Goal: Task Accomplishment & Management: Use online tool/utility

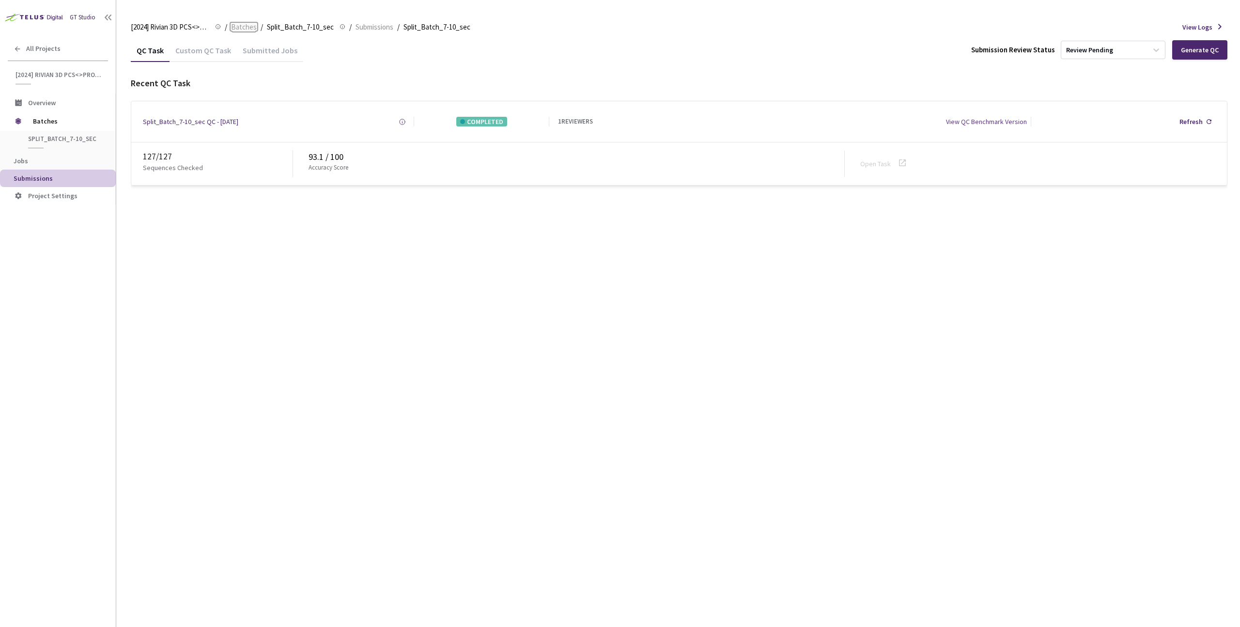
click at [242, 25] on span "Batches" at bounding box center [244, 27] width 26 height 12
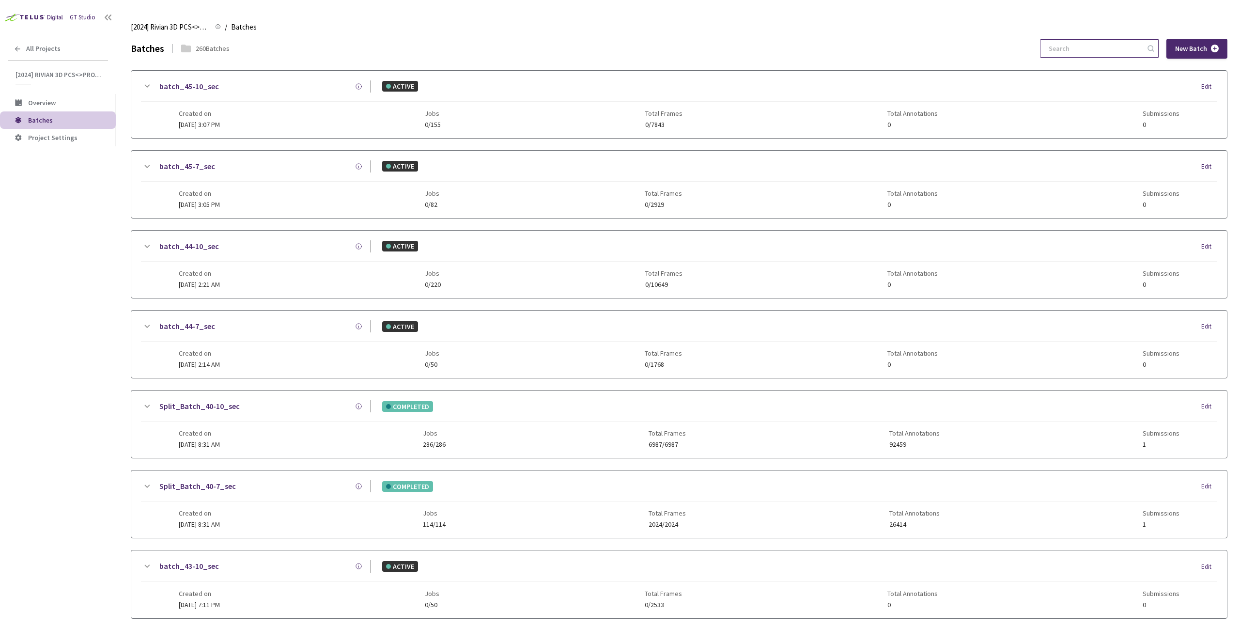
click at [1090, 48] on input at bounding box center [1094, 48] width 103 height 17
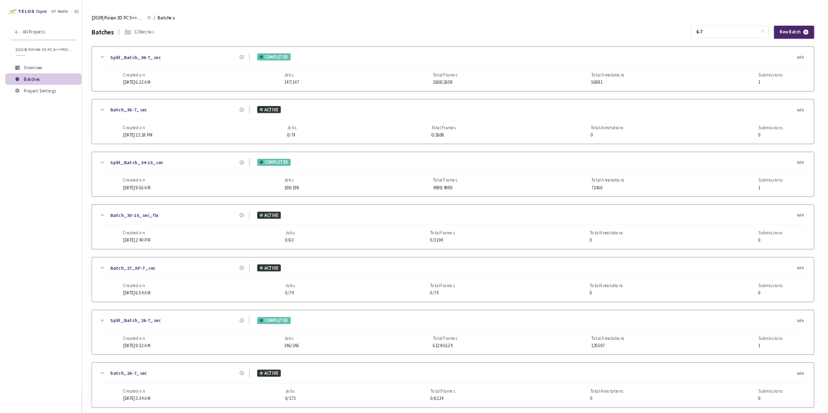
scroll to position [441, 0]
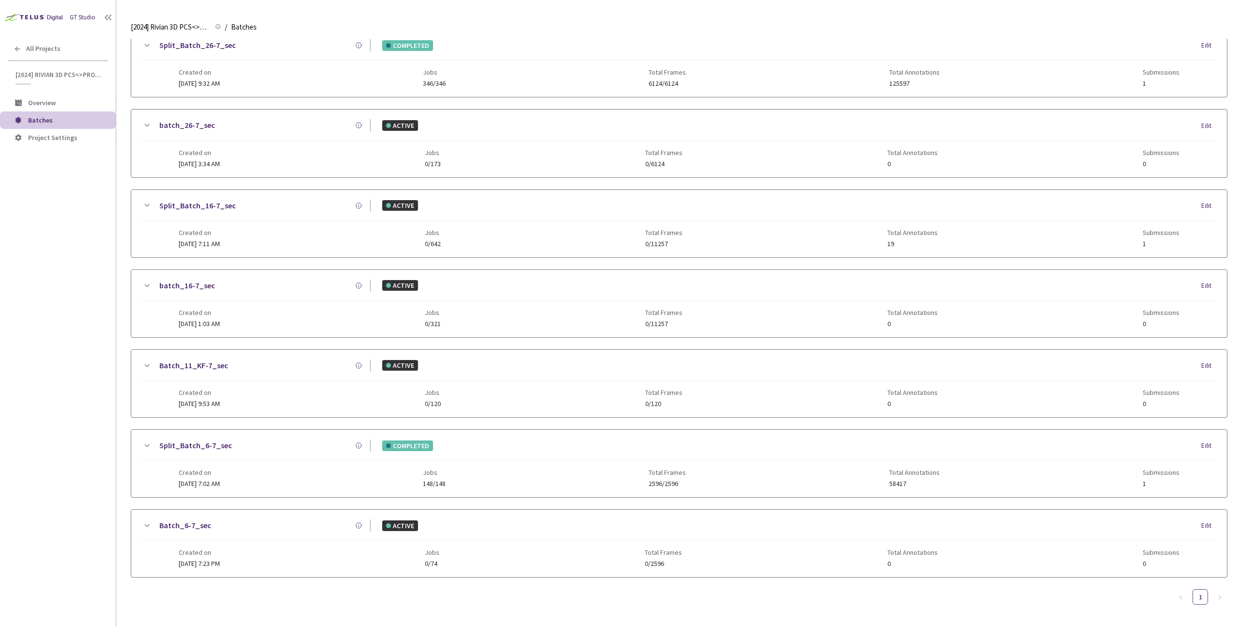
type input "6-7"
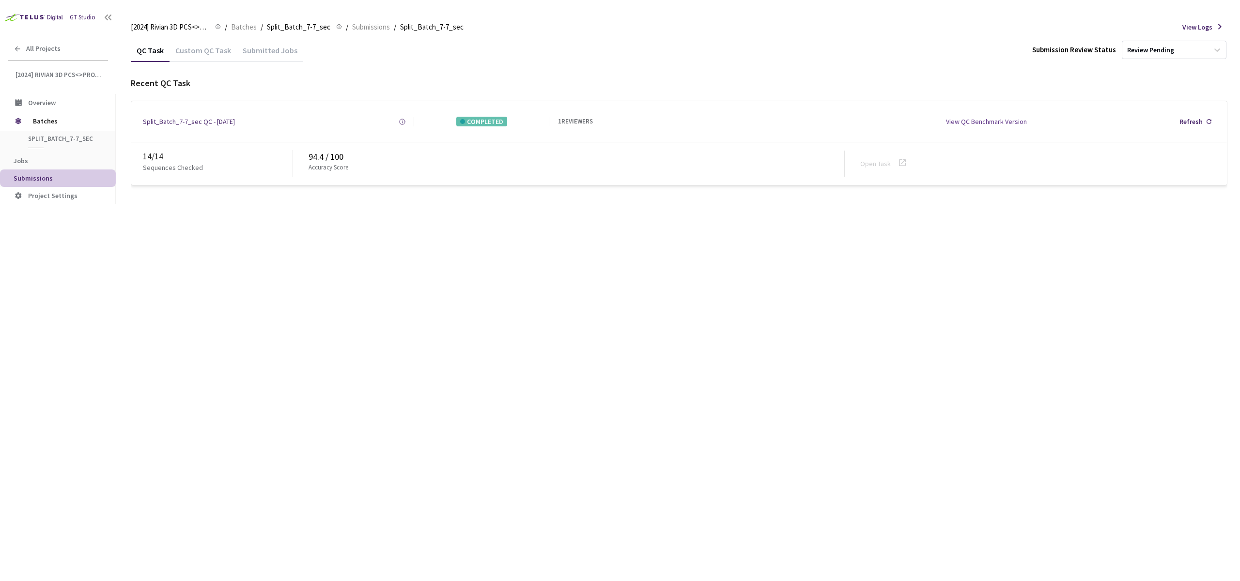
click at [209, 51] on div "Custom QC Task" at bounding box center [203, 54] width 67 height 16
click at [447, 220] on div "QC Task Custom QC Task Submitted Jobs Submission Review Status Review Pending R…" at bounding box center [679, 310] width 1097 height 542
click at [886, 162] on link "Open Task" at bounding box center [875, 163] width 31 height 9
click at [869, 160] on link "Open Task" at bounding box center [875, 163] width 31 height 9
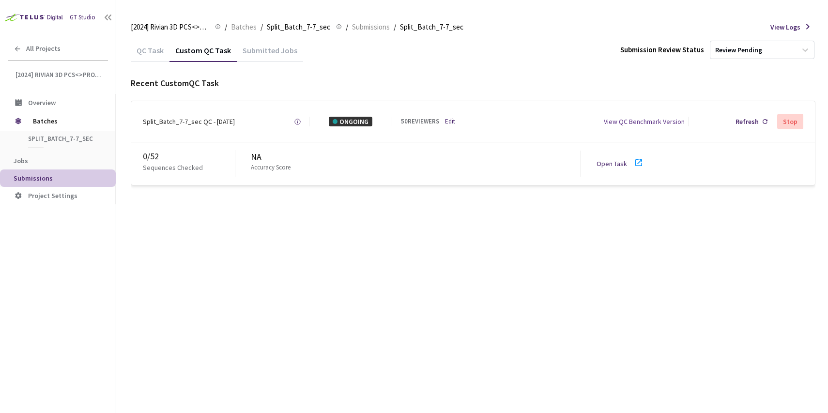
click at [235, 211] on div "QC Task Custom QC Task Submitted Jobs Submission Review Status Review Pending R…" at bounding box center [473, 226] width 685 height 374
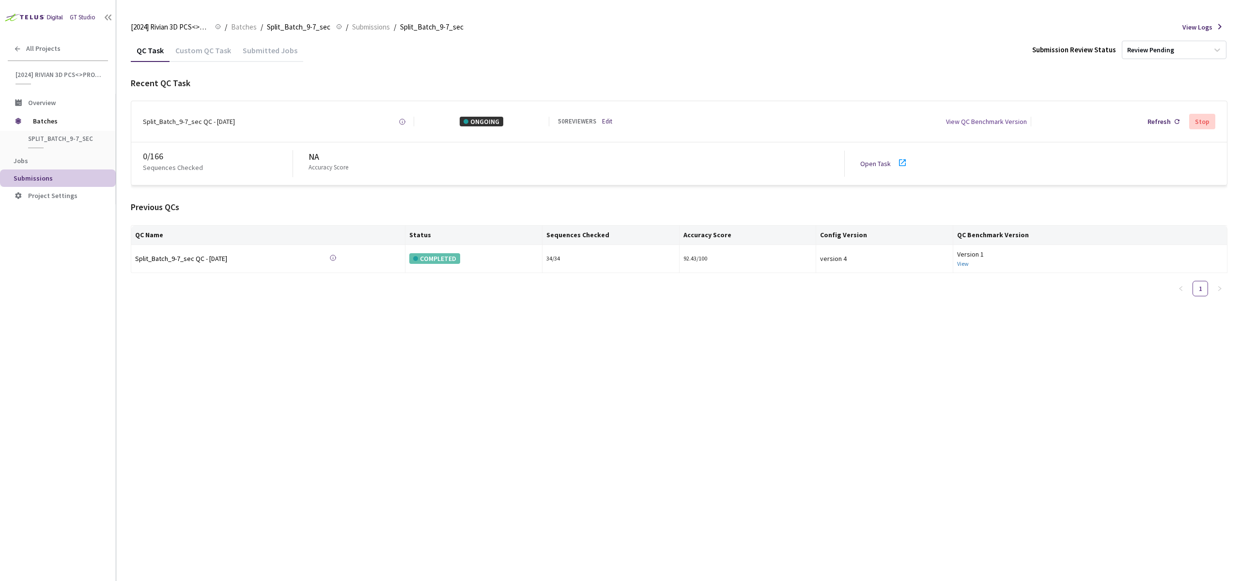
click at [871, 163] on link "Open Task" at bounding box center [875, 163] width 31 height 9
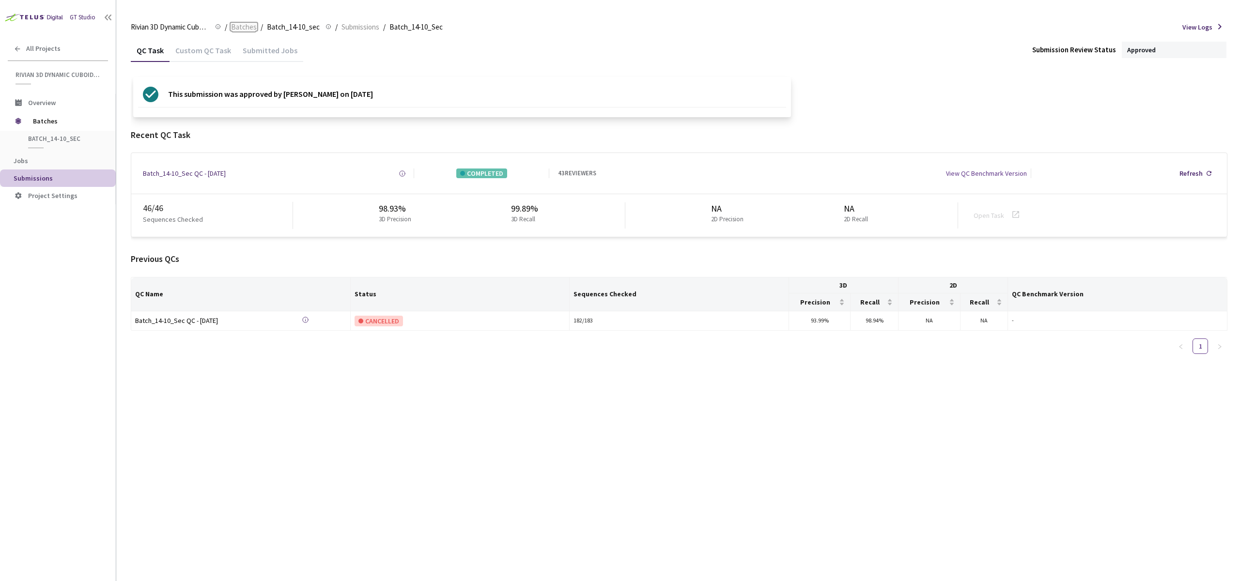
click at [246, 28] on span "Batches" at bounding box center [244, 27] width 26 height 12
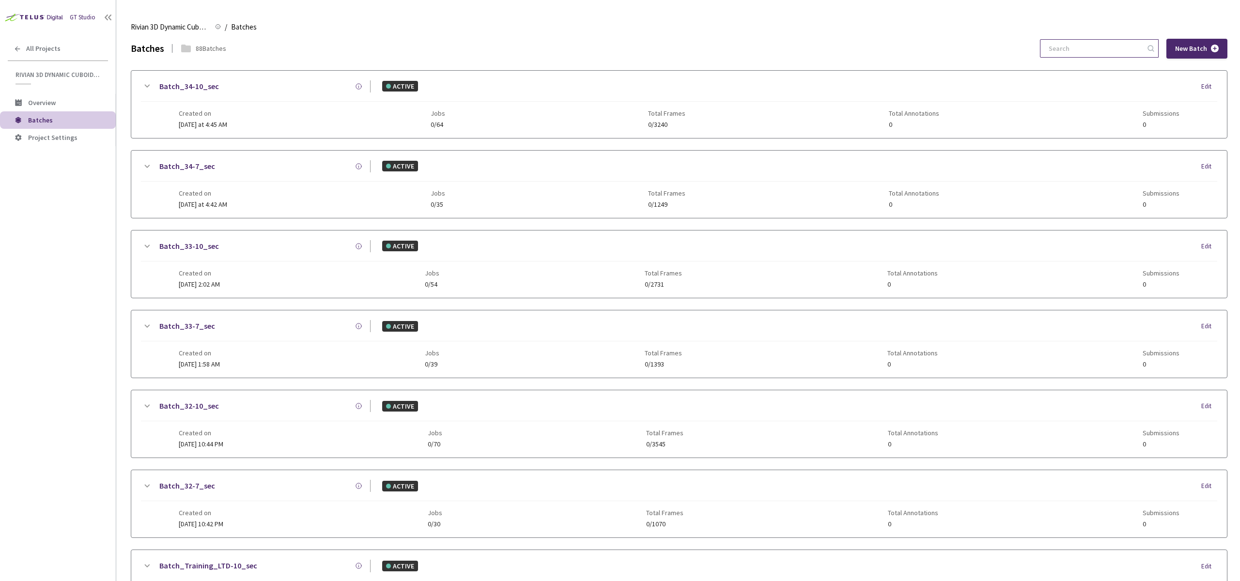
click at [1095, 52] on input at bounding box center [1094, 48] width 103 height 17
paste input "30-7"
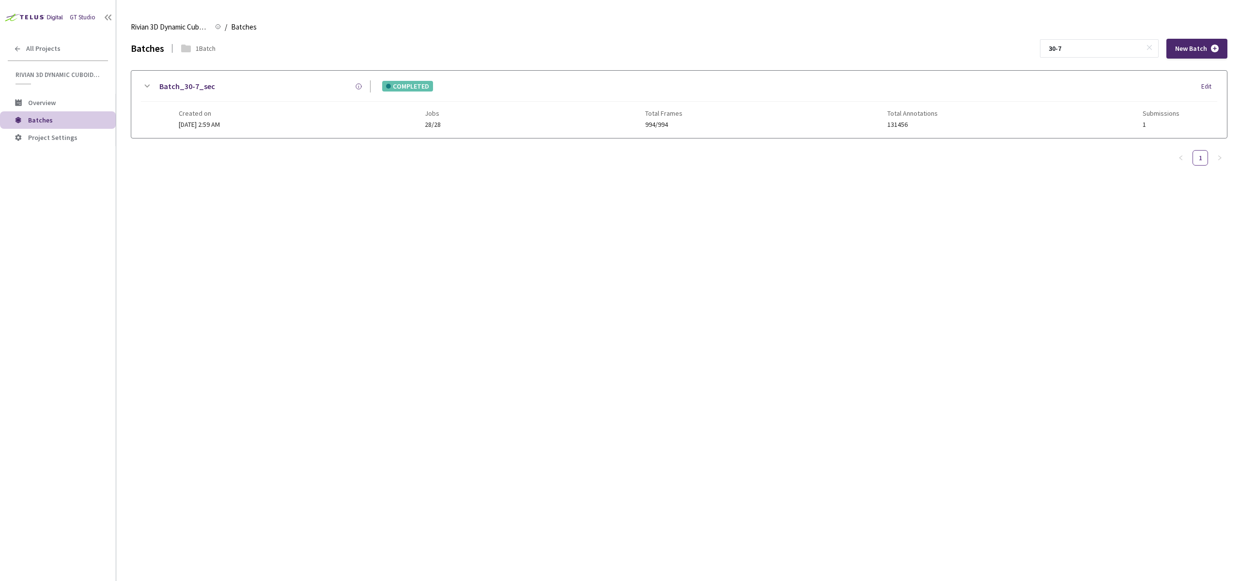
type input "30-7"
click at [352, 140] on div "Batch_30-7_sec COMPLETED Edit Created on 22 Jul, 2025 at 2:59 AM Jobs 28/28 Tot…" at bounding box center [679, 110] width 1097 height 80
click at [310, 132] on div "Batch_30-7_sec COMPLETED Edit Created on 22 Jul, 2025 at 2:59 AM Jobs 28/28 Tot…" at bounding box center [679, 104] width 1096 height 67
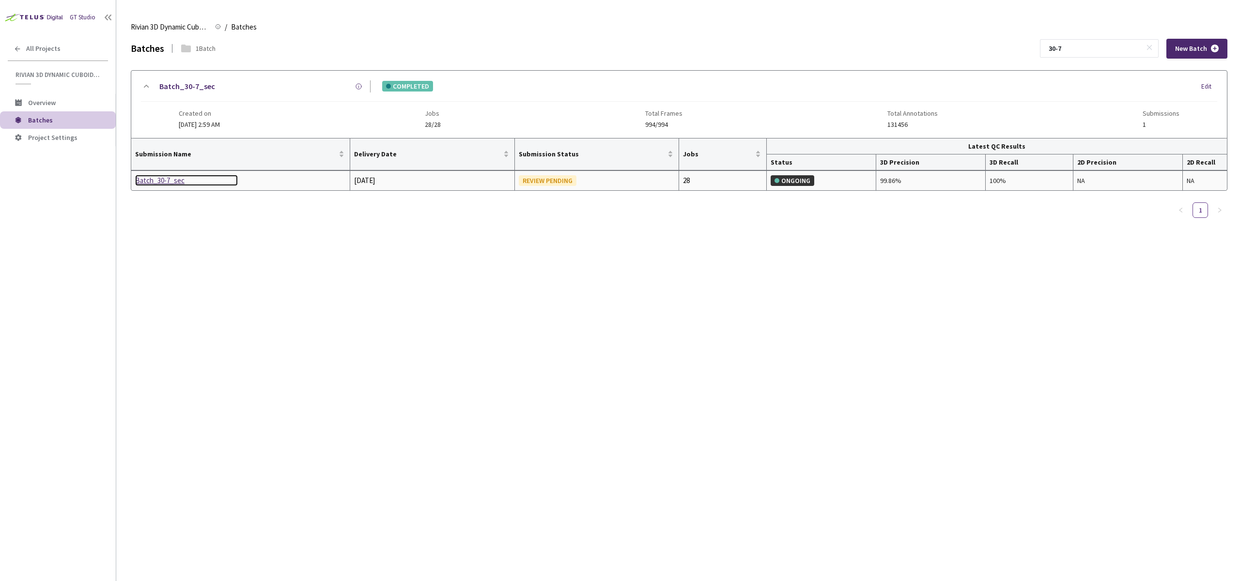
click at [144, 186] on div "Batch_30-7_sec" at bounding box center [186, 181] width 103 height 12
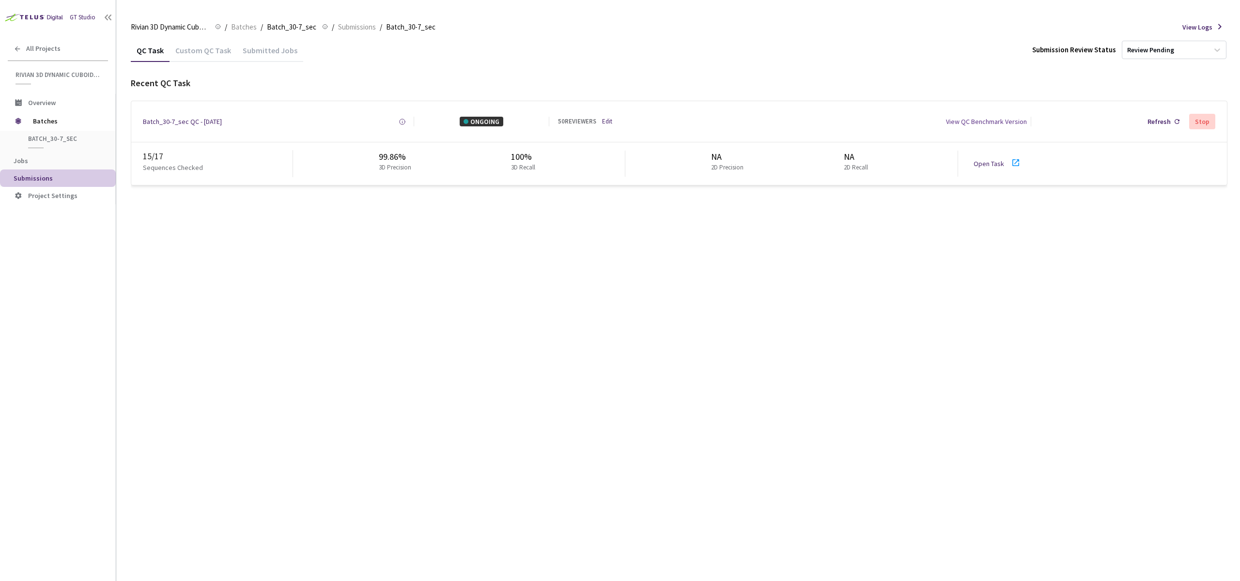
click at [809, 278] on div "QC Task Custom QC Task Submitted Jobs Submission Review Status Review Pending R…" at bounding box center [679, 310] width 1097 height 542
click at [992, 157] on div "Open Task" at bounding box center [1001, 164] width 54 height 14
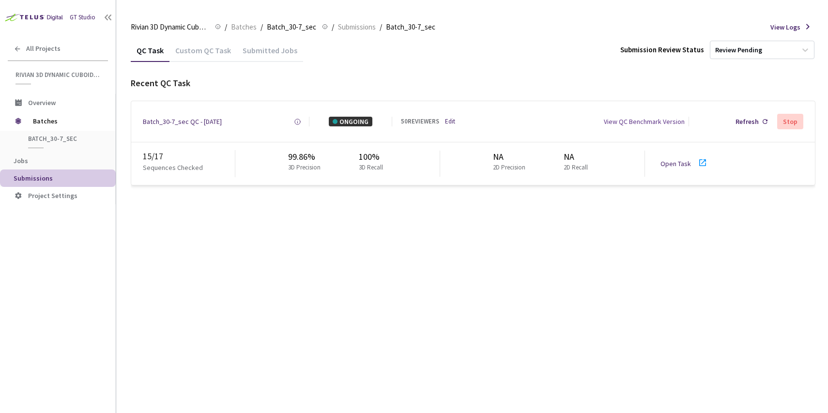
click at [346, 236] on div "QC Task Custom QC Task Submitted Jobs Submission Review Status Review Pending R…" at bounding box center [473, 226] width 685 height 374
click at [555, 248] on div "QC Task Custom QC Task Submitted Jobs Submission Review Status Review Pending R…" at bounding box center [473, 226] width 685 height 374
click at [280, 193] on div "QC Task Custom QC Task Submitted Jobs Submission Review Status Review Pending R…" at bounding box center [473, 118] width 685 height 158
click at [451, 121] on link "Edit" at bounding box center [450, 121] width 10 height 9
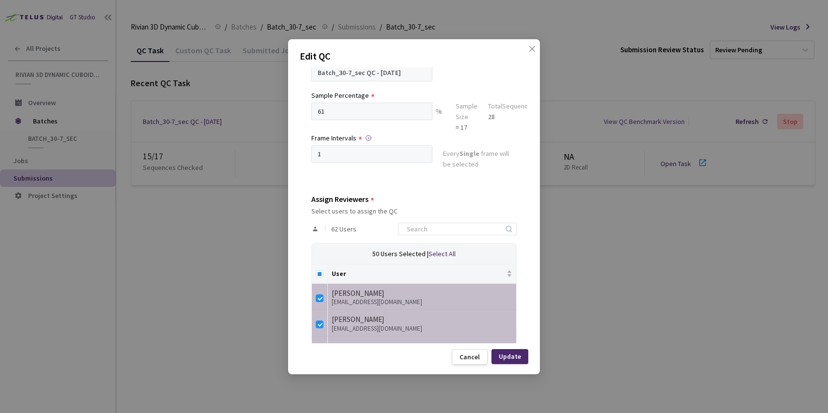
scroll to position [81, 0]
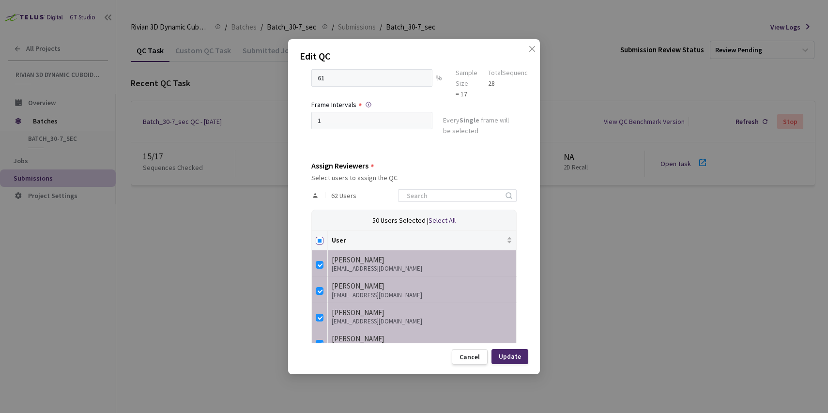
click at [318, 237] on input "Select all" at bounding box center [320, 241] width 8 height 8
checkbox input "true"
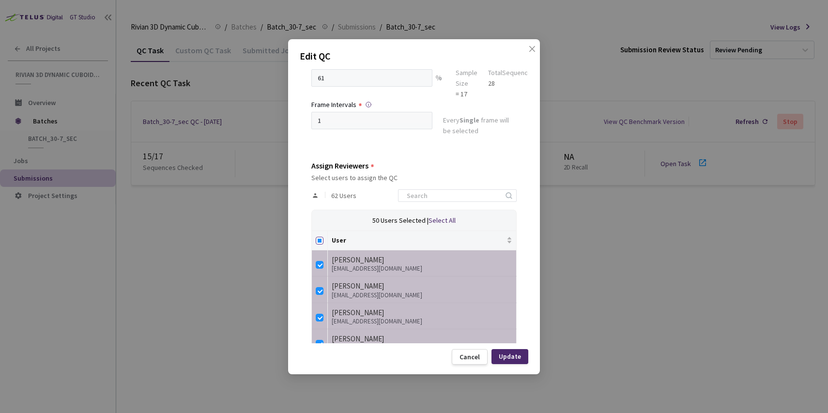
checkbox input "true"
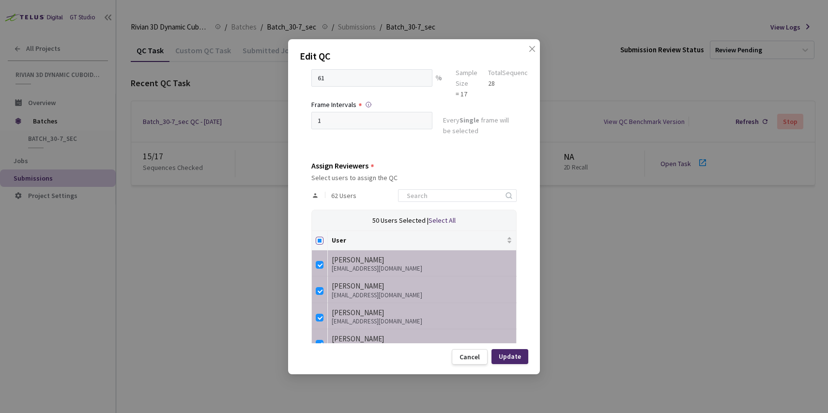
checkbox input "true"
click at [319, 239] on input "Select all" at bounding box center [320, 241] width 8 height 8
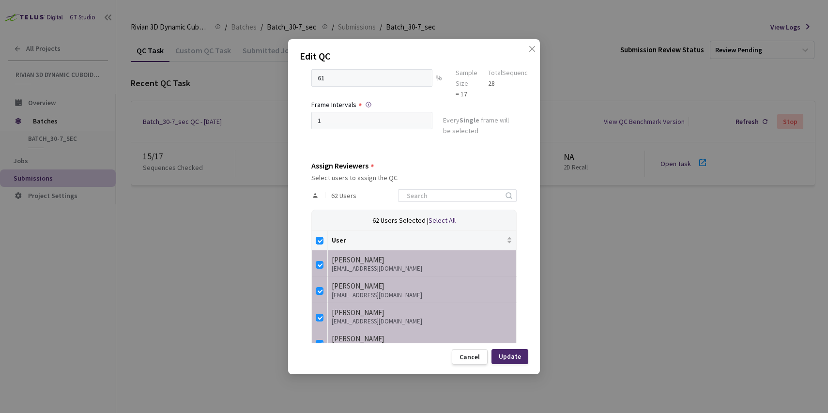
checkbox input "false"
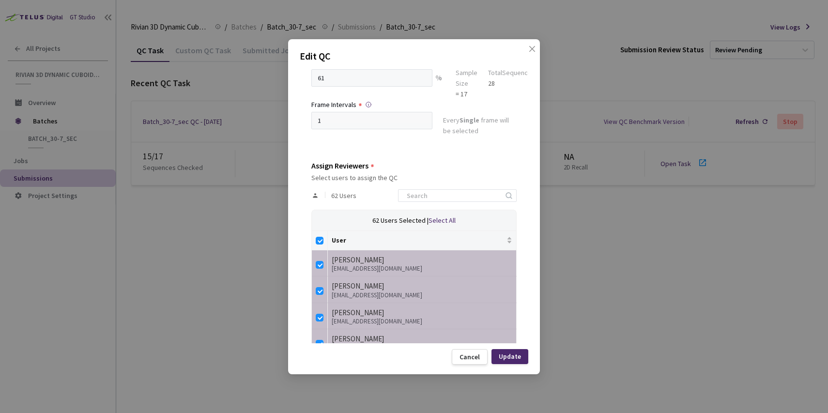
checkbox input "false"
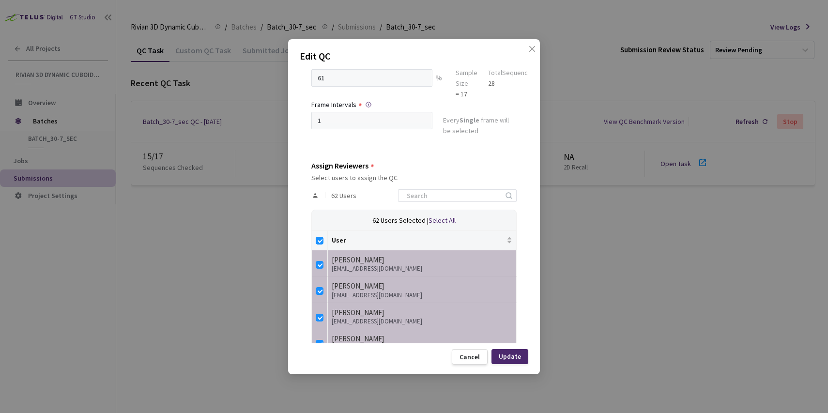
checkbox input "false"
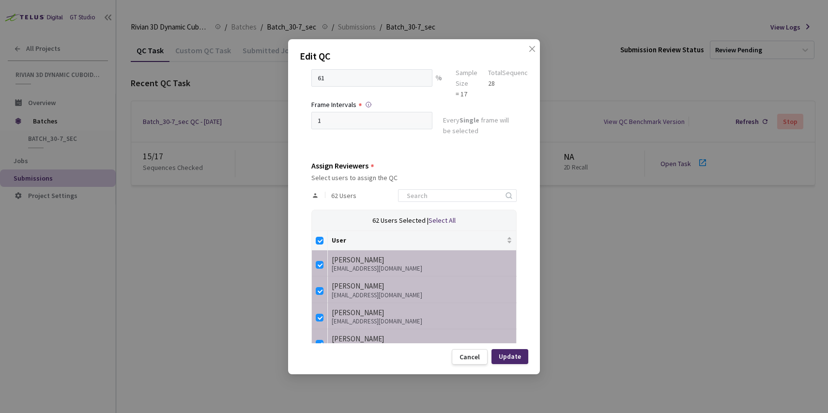
checkbox input "false"
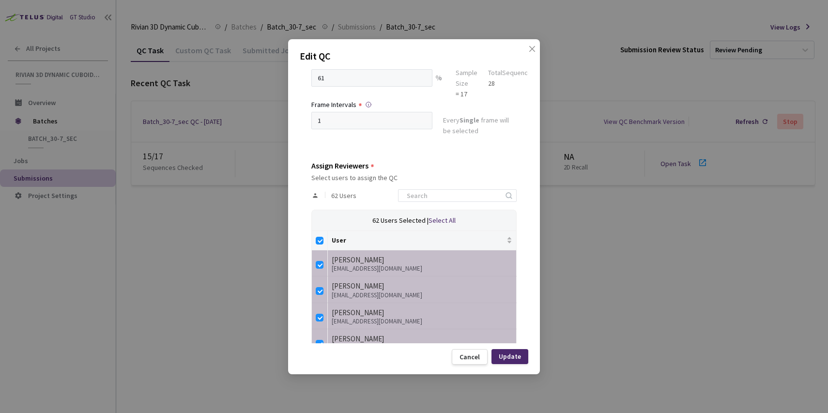
checkbox input "false"
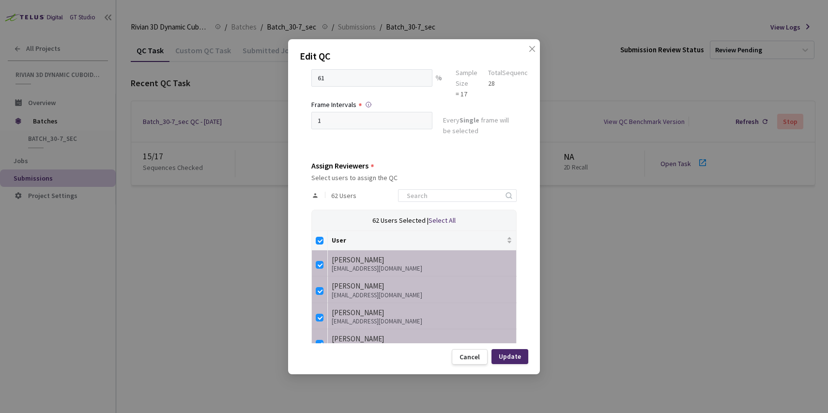
checkbox input "false"
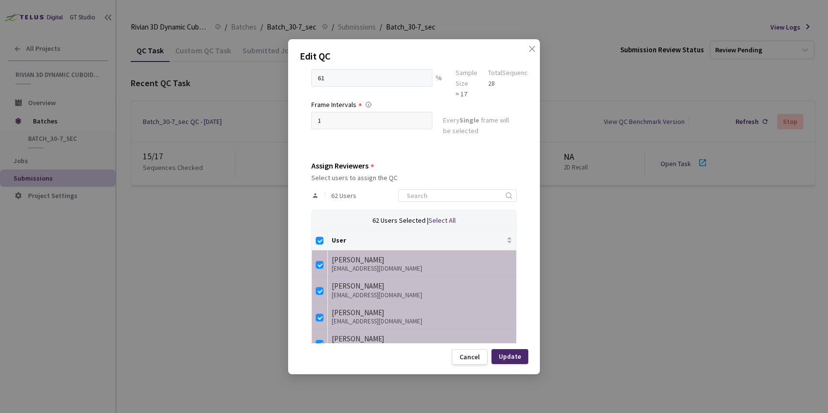
checkbox input "false"
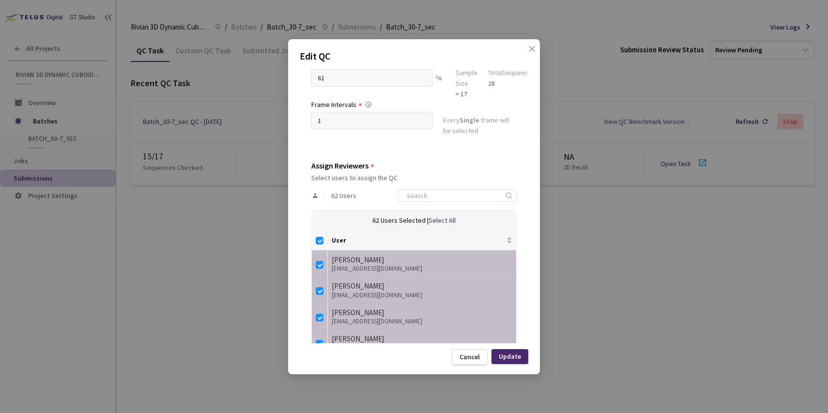
checkbox input "false"
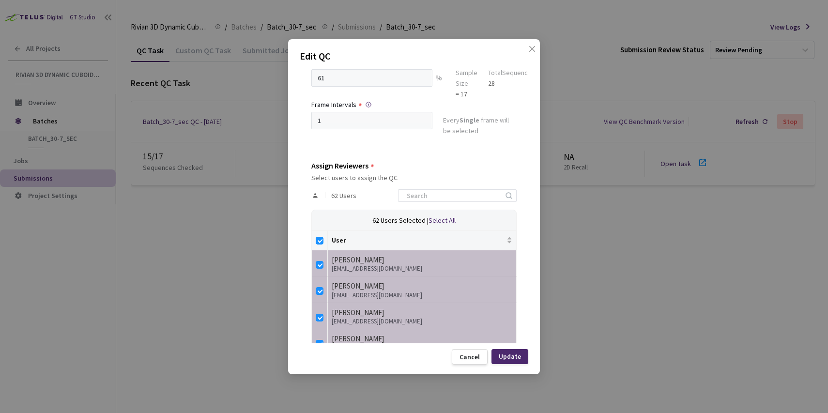
checkbox input "false"
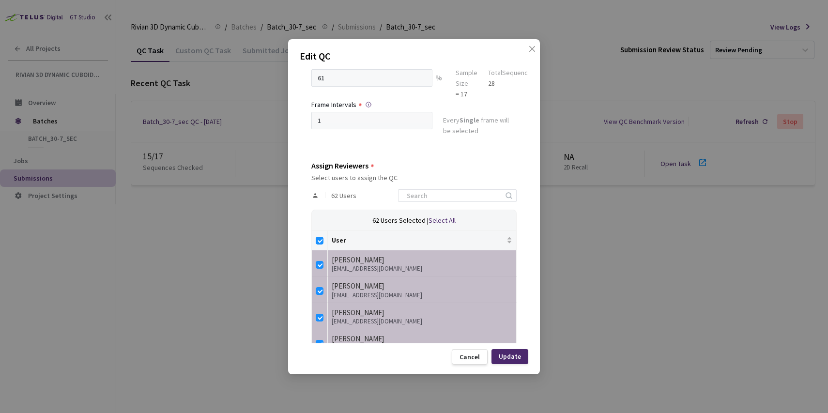
checkbox input "false"
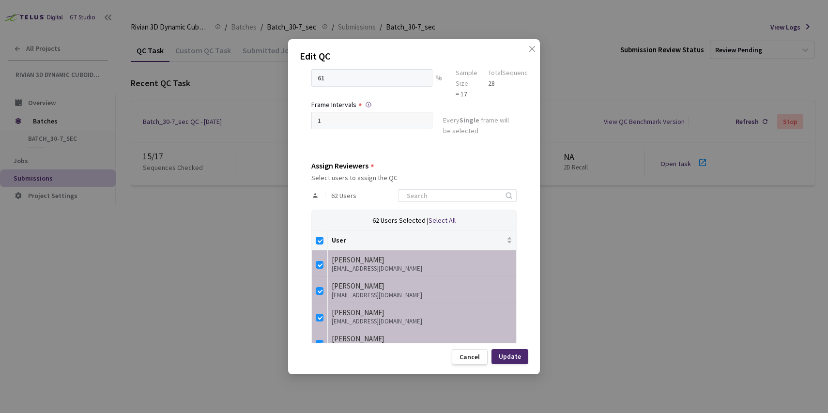
checkbox input "false"
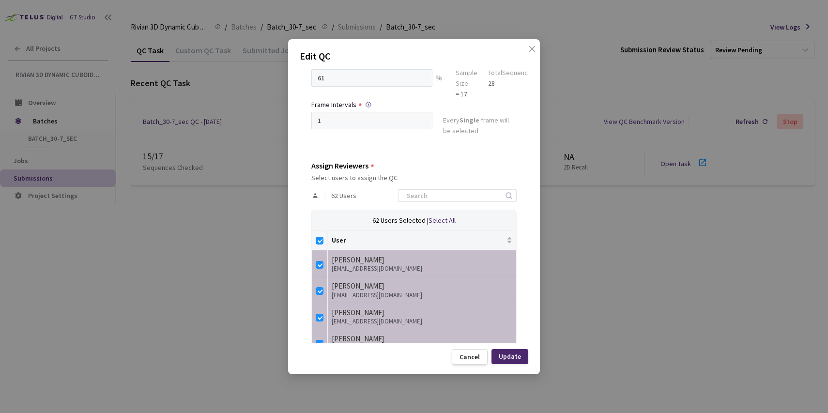
checkbox input "false"
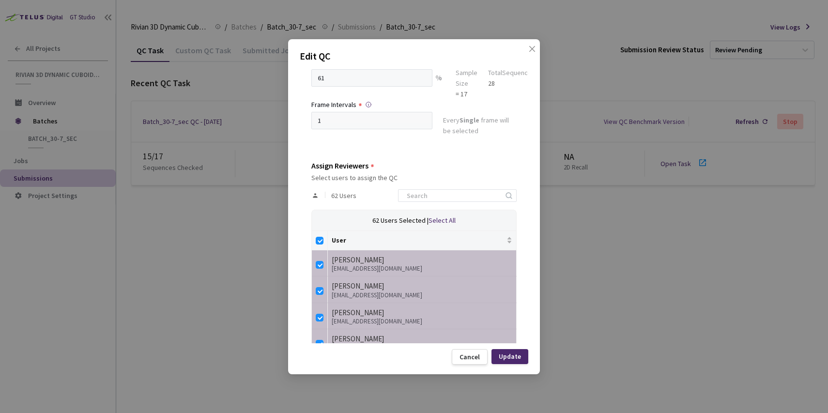
checkbox input "false"
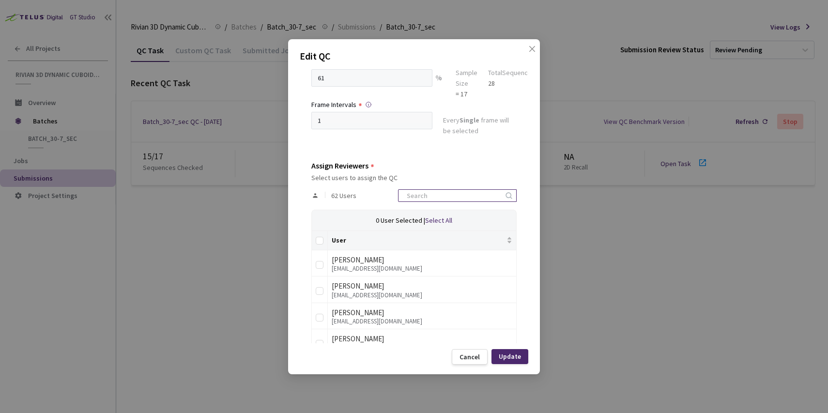
click at [442, 197] on input at bounding box center [452, 196] width 103 height 12
type input "iva"
click at [324, 289] on td at bounding box center [320, 292] width 16 height 27
click at [319, 290] on input "checkbox" at bounding box center [320, 294] width 8 height 8
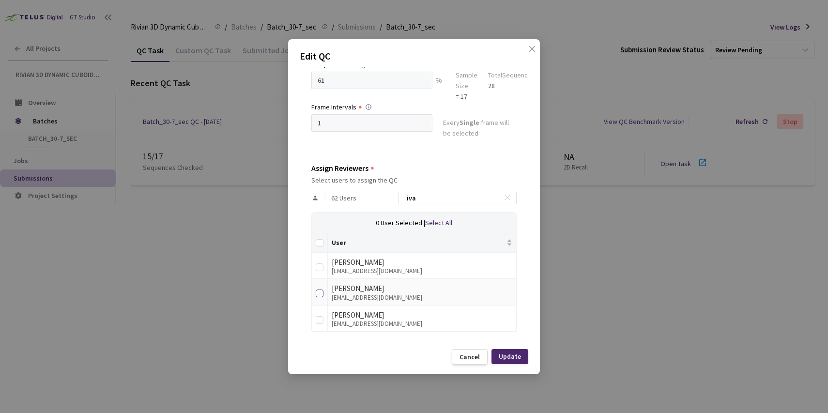
checkbox input "true"
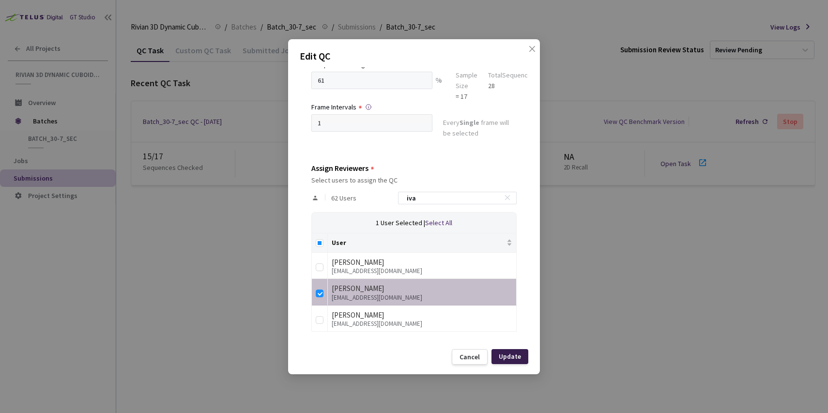
click at [511, 356] on div "Update" at bounding box center [510, 357] width 22 height 8
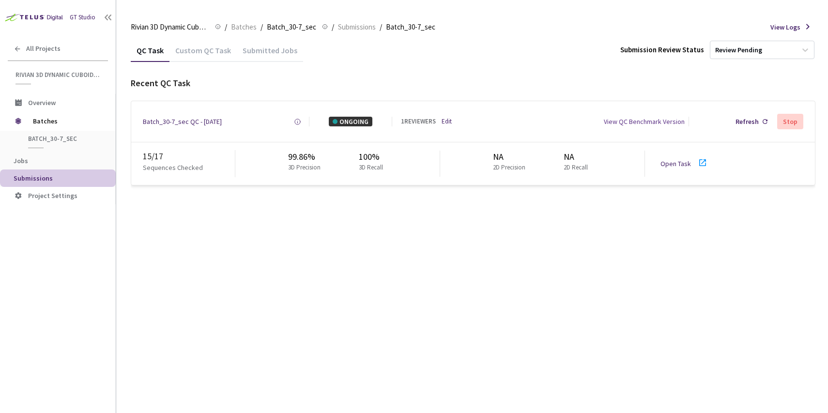
click at [680, 166] on link "Open Task" at bounding box center [676, 163] width 31 height 9
click at [683, 164] on link "Open Task" at bounding box center [676, 163] width 31 height 9
click at [257, 245] on div "QC Task Custom QC Task Submitted Jobs Submission Review Status Review Pending R…" at bounding box center [473, 226] width 685 height 374
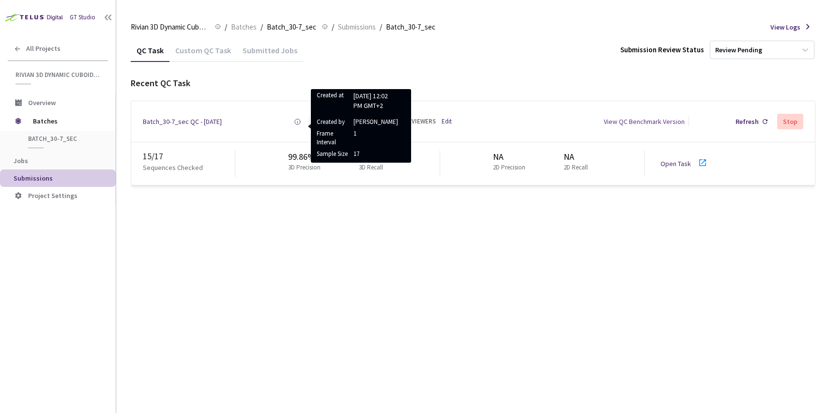
click at [250, 200] on div "QC Task Custom QC Task Submitted Jobs Submission Review Status Review Pending R…" at bounding box center [473, 226] width 685 height 374
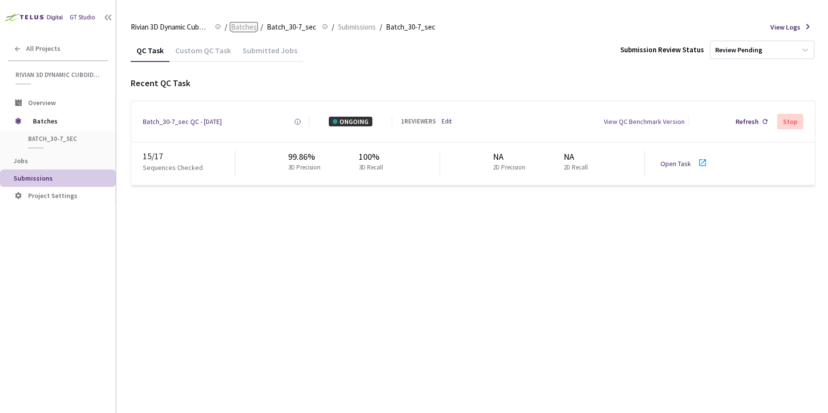
click at [239, 26] on span "Batches" at bounding box center [244, 27] width 26 height 12
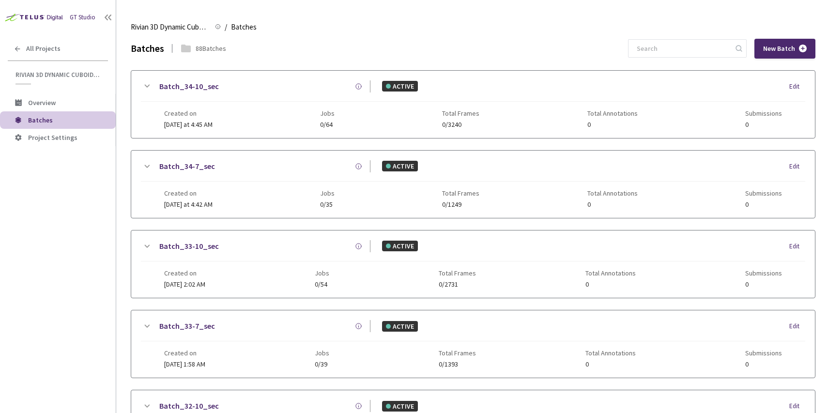
click at [707, 38] on div "Rivian 3D Dynamic Cuboids[2024-25] Rivian 3D Dynamic Cuboids[2024-25] / Batches…" at bounding box center [473, 26] width 685 height 23
click at [706, 47] on input at bounding box center [682, 48] width 103 height 17
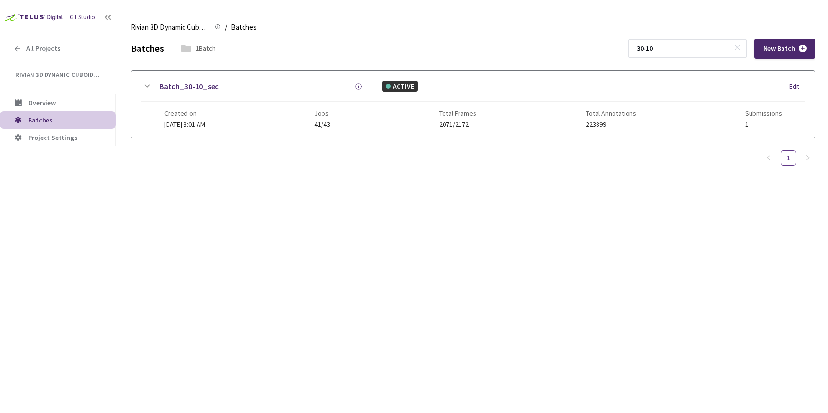
type input "30-10"
click at [423, 97] on div "Batch_30-10_sec ACTIVE Edit" at bounding box center [473, 90] width 665 height 21
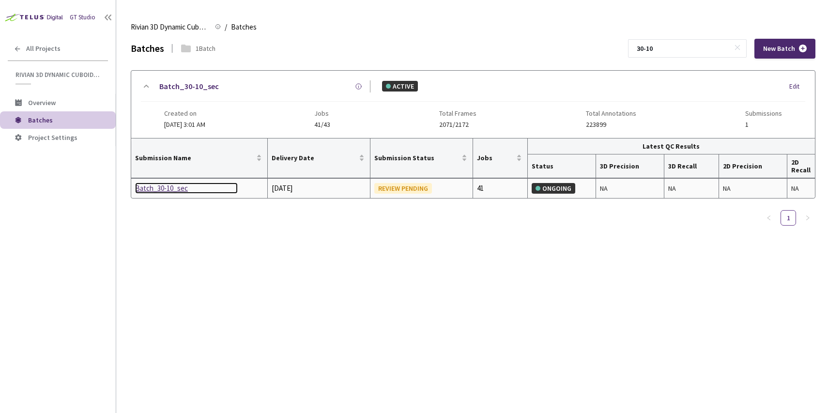
click at [174, 189] on div "Batch_30-10_sec" at bounding box center [186, 189] width 103 height 12
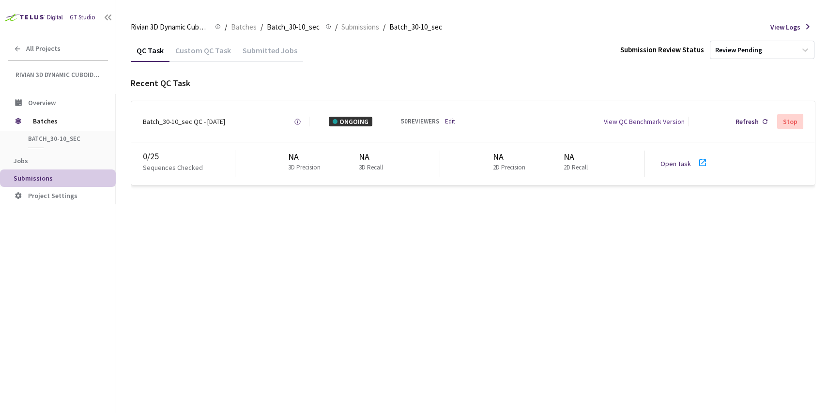
click at [665, 162] on link "Open Task" at bounding box center [676, 163] width 31 height 9
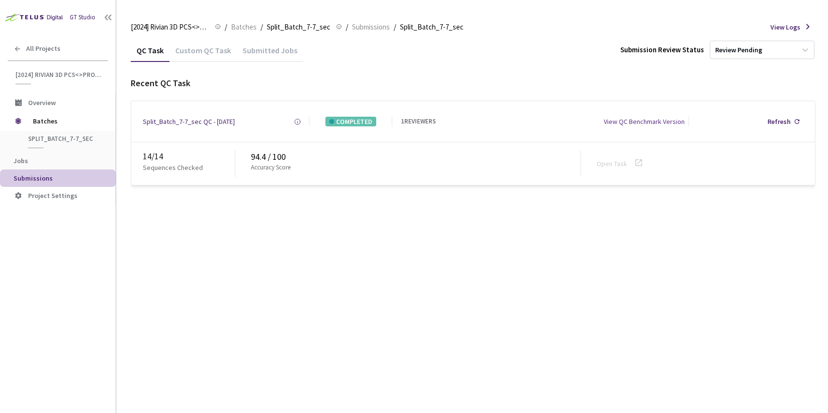
click at [200, 47] on div "Custom QC Task" at bounding box center [203, 54] width 67 height 16
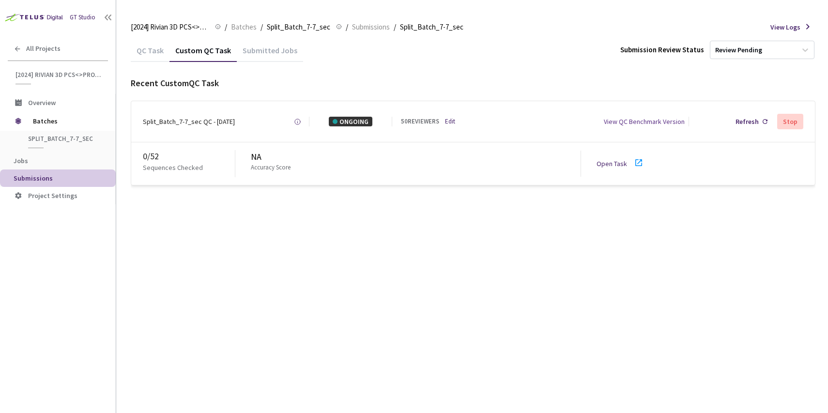
click at [619, 166] on link "Open Task" at bounding box center [612, 163] width 31 height 9
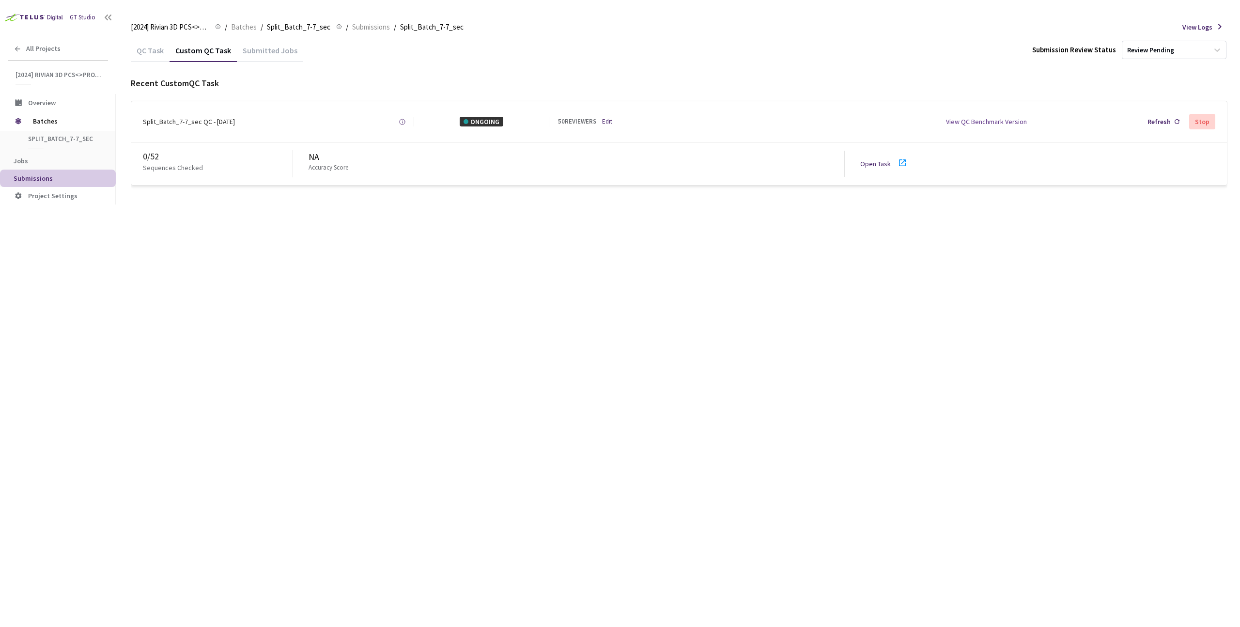
click at [828, 169] on div "Open Task" at bounding box center [887, 164] width 54 height 14
